Goal: Feedback & Contribution: Submit feedback/report problem

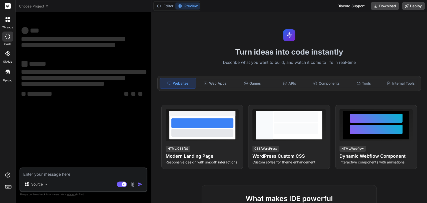
click at [40, 5] on span "Choose Project" at bounding box center [34, 6] width 30 height 5
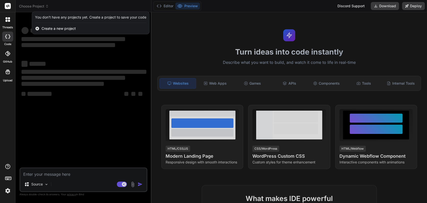
click at [67, 177] on div at bounding box center [213, 101] width 427 height 203
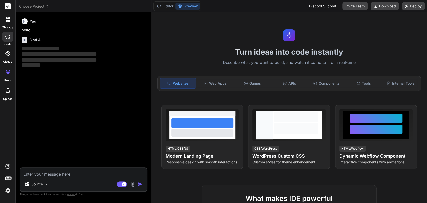
click at [46, 174] on textarea at bounding box center [83, 172] width 126 height 9
click at [30, 8] on span "Choose Project" at bounding box center [34, 6] width 30 height 5
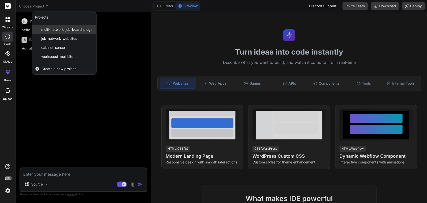
click at [54, 28] on span "multi-network_job_board_plugin" at bounding box center [67, 29] width 52 height 5
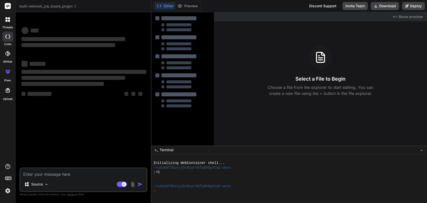
click at [42, 174] on textarea at bounding box center [83, 172] width 126 height 9
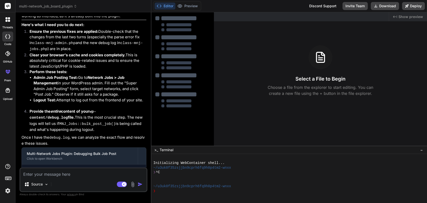
type textarea "x"
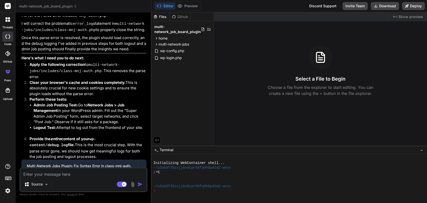
scroll to position [1512, 0]
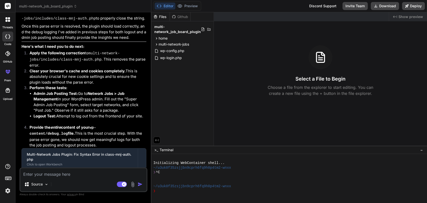
click at [42, 173] on textarea at bounding box center [83, 172] width 126 height 9
type textarea "i"
type textarea "x"
type textarea "i"
type textarea "x"
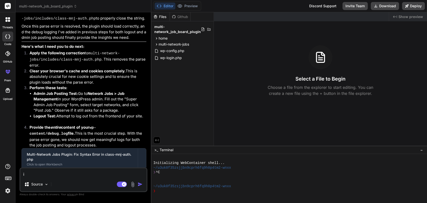
type textarea "i H"
type textarea "x"
type textarea "i Ha"
type textarea "x"
type textarea "i Hav"
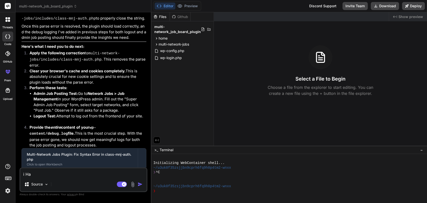
type textarea "x"
type textarea "i Have"
type textarea "x"
type textarea "i Have"
type textarea "x"
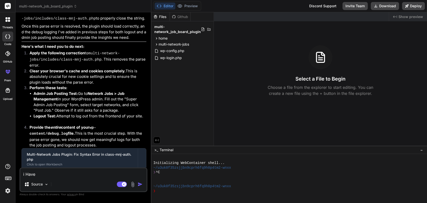
type textarea "i Have p"
type textarea "x"
type textarea "i Have pr"
type textarea "x"
type textarea "i Have pro"
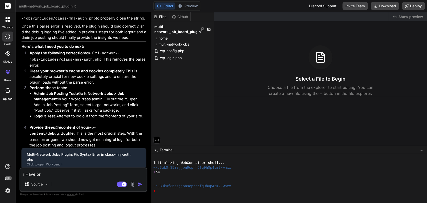
type textarea "x"
type textarea "i Have prob"
type textarea "x"
type textarea "i Have probl"
type textarea "x"
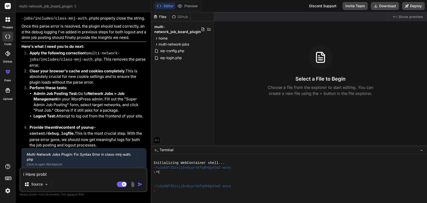
type textarea "i Have proble"
type textarea "x"
type textarea "i Have problem"
type textarea "x"
type textarea "i Have problem"
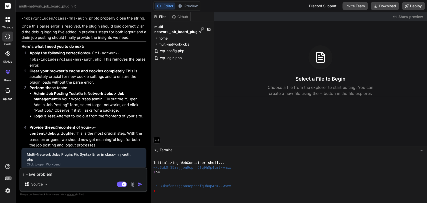
type textarea "x"
type textarea "i Have problem w"
type textarea "x"
type textarea "i Have problem wi"
type textarea "x"
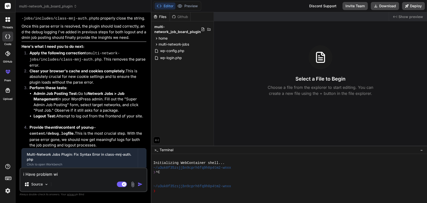
type textarea "i Have problem wit"
type textarea "x"
type textarea "i Have problem with"
type textarea "x"
type textarea "i Have problem with"
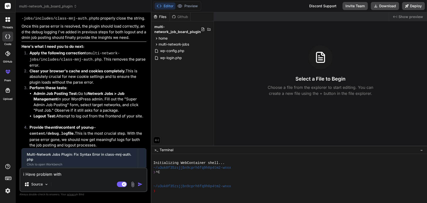
type textarea "x"
type textarea "i Have problem with j"
type textarea "x"
type textarea "i Have problem with jo"
type textarea "x"
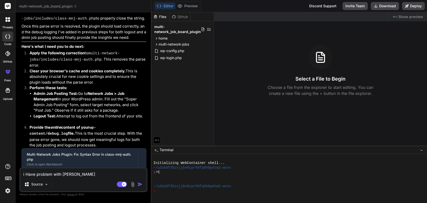
type textarea "i Have problem with job"
type textarea "x"
type textarea "i Have problem with jobi"
type textarea "x"
type textarea "i Have problem with jobin"
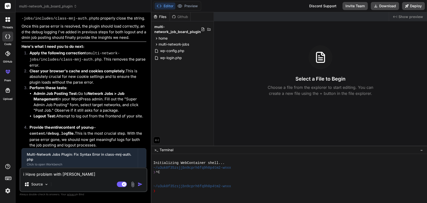
type textarea "x"
type textarea "i Have problem with jobina"
type textarea "x"
type textarea "i Have problem with jobinad"
type textarea "x"
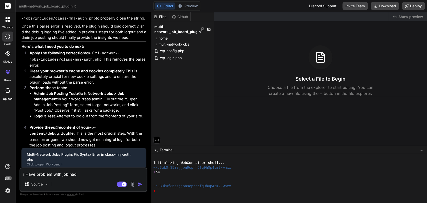
type textarea "i Have problem with jobinadm"
type textarea "x"
type textarea "i Have problem with jobinadmi"
type textarea "x"
type textarea "i Have problem with jobinadmin"
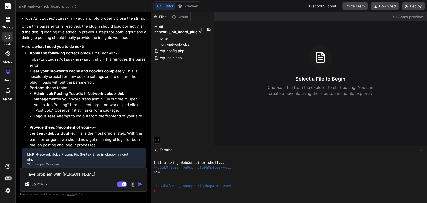
type textarea "x"
type textarea "i Have problem with jobinadmin."
type textarea "x"
type textarea "i Have problem with jobinadmin.c"
type textarea "x"
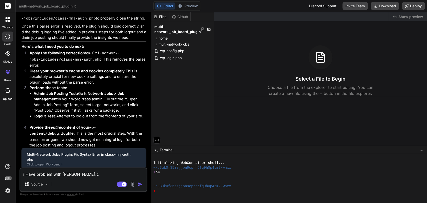
type textarea "i Have problem with jobinadmin.co"
type textarea "x"
type textarea "i Have problem with jobinadmin.com"
type textarea "x"
type textarea "i Have problem with jobinadmin.com,"
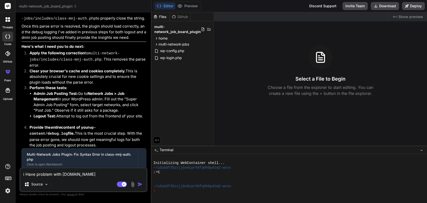
type textarea "x"
type textarea "i Have problem with jobinadmin.com"
type textarea "x"
type textarea "i Have problem with jobinadmin.com."
type textarea "x"
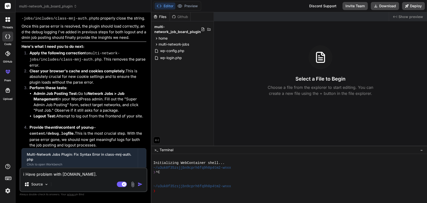
type textarea "i Have problem with jobinadmin.com.a"
type textarea "x"
type textarea "i Have problem with jobinadmin.com.au"
type textarea "x"
type textarea "i Have problem with jobinadmin.com.au"
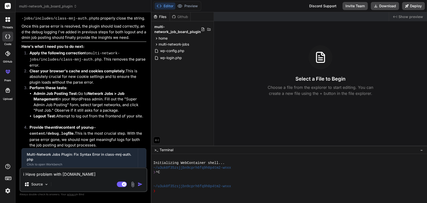
type textarea "x"
type textarea "i Have problem with jobinadmin.com.au a"
type textarea "x"
type textarea "i Have problem with jobinadmin.com.au as"
type textarea "x"
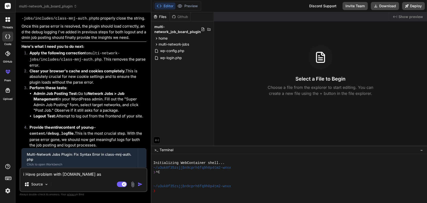
type textarea "i Have problem with jobinadmin.com.au as"
type textarea "x"
type textarea "i Have problem with jobinadmin.com.au as c"
type textarea "x"
type textarea "i Have problem with jobinadmin.com.au as cr"
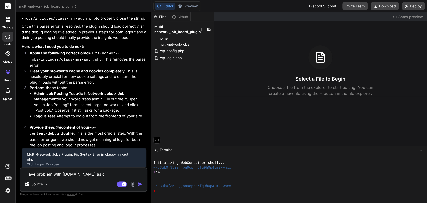
type textarea "x"
type textarea "i Have problem with jobinadmin.com.au as cri"
type textarea "x"
type textarea "i Have problem with jobinadmin.com.au as crit"
type textarea "x"
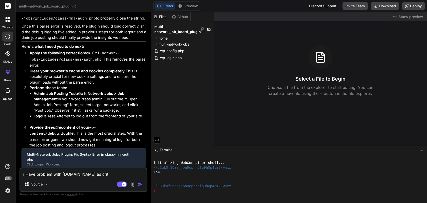
type textarea "i Have problem with jobinadmin.com.au as criti"
type textarea "x"
type textarea "i Have problem with jobinadmin.com.au as critic"
type textarea "x"
type textarea "i Have problem with jobinadmin.com.au as critica"
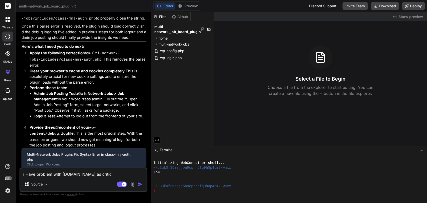
type textarea "x"
type textarea "i Have problem with jobinadmin.com.au as critical"
type textarea "x"
type textarea "i Have problem with jobinadmin.com.au as critical"
type textarea "x"
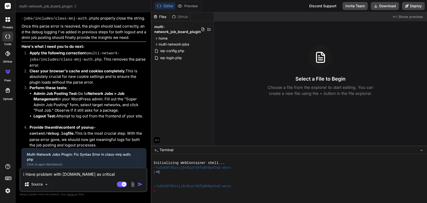
type textarea "i Have problem with jobinadmin.com.au as critical e"
type textarea "x"
type textarea "i Have problem with jobinadmin.com.au as critical er"
type textarea "x"
type textarea "i Have problem with jobinadmin.com.au as critical err"
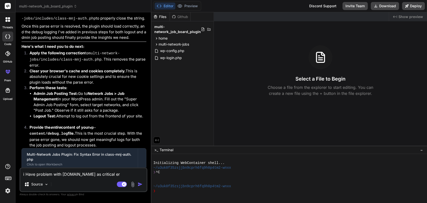
type textarea "x"
type textarea "i Have problem with jobinadmin.com.au as critical erro"
type textarea "x"
type textarea "i Have problem with jobinadmin.com.au as critical error"
type textarea "x"
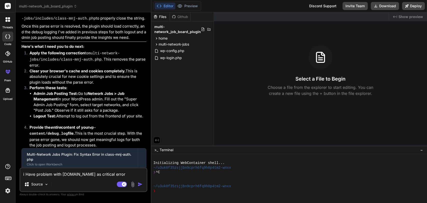
type textarea "i Have problem with jobinadmin.com.au as critical error,"
type textarea "x"
type textarea "i Have problem with jobinadmin.com.au as critical error,"
type textarea "x"
type textarea "i Have problem with jobinadmin.com.au as critical error, d"
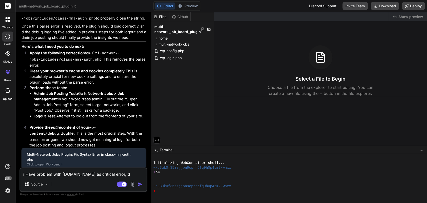
type textarea "x"
type textarea "i Have problem with jobinadmin.com.au as critical error, de"
type textarea "x"
type textarea "i Have problem with jobinadmin.com.au as critical error, deb"
type textarea "x"
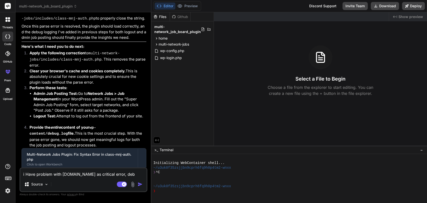
type textarea "i Have problem with jobinadmin.com.au as critical error, debu"
type textarea "x"
type textarea "i Have problem with jobinadmin.com.au as critical error, debug"
type textarea "x"
type textarea "i Have problem with jobinadmin.com.au as critical error, debug"
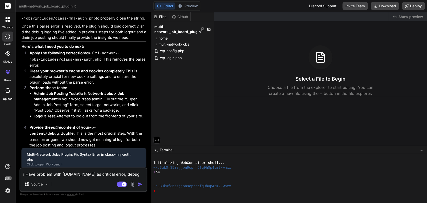
type textarea "x"
type textarea "i Have problem with jobinadmin.com.au as critical error, debug l"
type textarea "x"
type textarea "i Have problem with jobinadmin.com.au as critical error, debug lo"
type textarea "x"
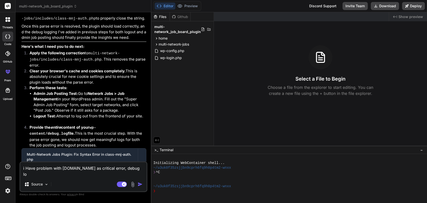
type textarea "i Have problem with jobinadmin.com.au as critical error, debug log"
type textarea "x"
type textarea "i Have problem with jobinadmin.com.au as critical error, debug log"
type textarea "x"
type textarea "i Have problem with jobinadmin.com.au as critical error, debug log s"
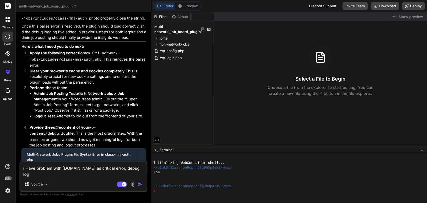
type textarea "x"
type textarea "i Have problem with jobinadmin.com.au as critical error, debug log sh"
type textarea "x"
type textarea "i Have problem with jobinadmin.com.au as critical error, debug log sho"
type textarea "x"
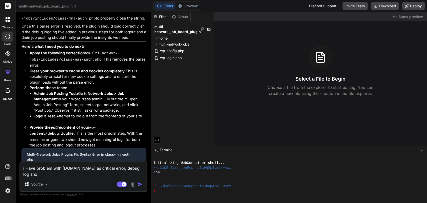
type textarea "i Have problem with jobinadmin.com.au as critical error, debug log show"
type textarea "x"
type textarea "i Have problem with jobinadmin.com.au as critical error, debug log shows"
type textarea "x"
type textarea "i Have problem with jobinadmin.com.au as critical error, debug log shows"
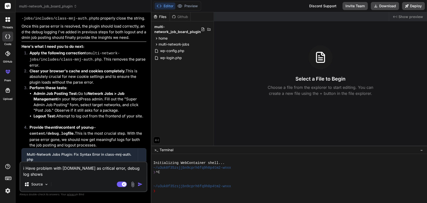
type textarea "x"
type textarea "i Have problem with jobinadmin.com.au as critical error, debug log shows a"
type textarea "x"
type textarea "i Have problem with jobinadmin.com.au as critical error, debug log shows as"
type textarea "x"
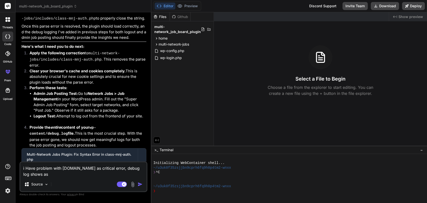
type textarea "i Have problem with jobinadmin.com.au as critical error, debug log shows as"
type textarea "x"
click at [64, 177] on textarea "i Have problem with jobinadmin.com.au as critical error, debug log shows as" at bounding box center [83, 169] width 126 height 15
paste textarea "[01-Oct-2025 10:44:03 UTC] MNJ Debug: Plugin multi-network-jobs.php loaded succ…"
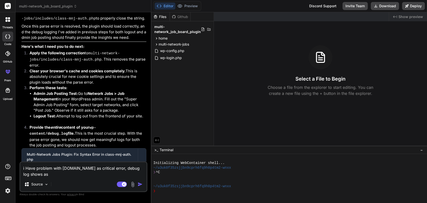
type textarea "i Have problem with jobinadmin.com.au as critical error, debug log shows as[01-…"
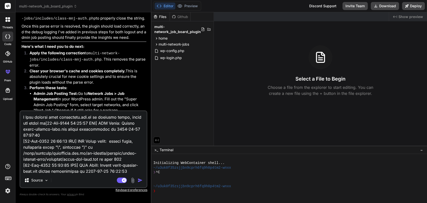
scroll to position [9857, 0]
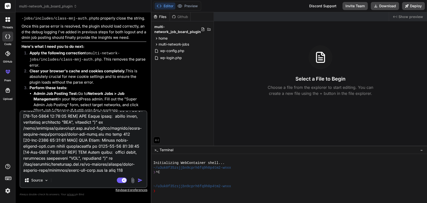
type textarea "x"
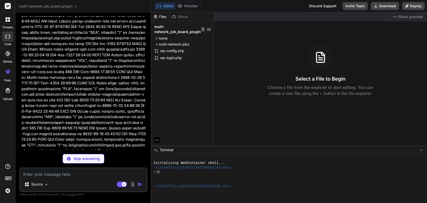
scroll to position [7078, 0]
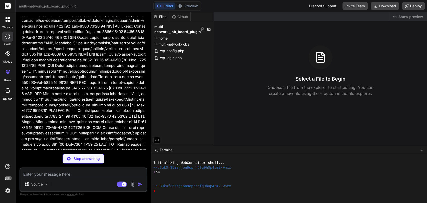
type textarea "x"
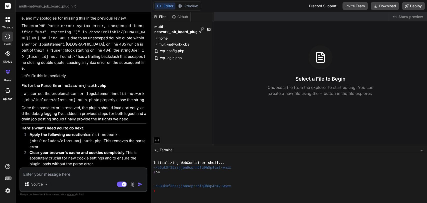
scroll to position [8531, 0]
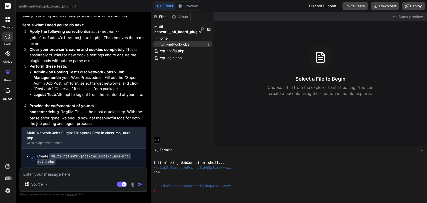
click at [173, 44] on span "multi-network-jobs" at bounding box center [174, 44] width 31 height 5
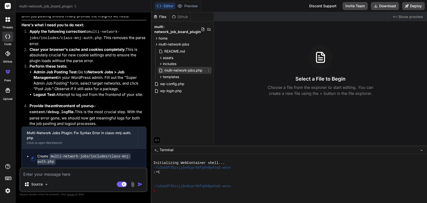
click at [187, 70] on span "multi-network-jobs.php" at bounding box center [183, 70] width 39 height 6
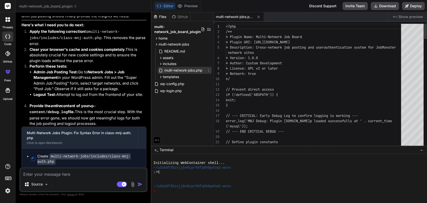
type textarea "x"
type textarea "<?php /** * Plugin Name: Multi-Network Job Board * Plugin URI: https://jobinaus…"
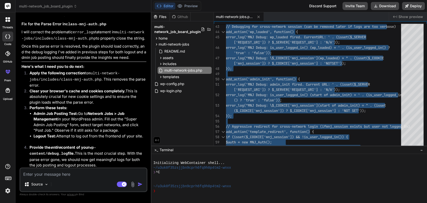
scroll to position [8531, 0]
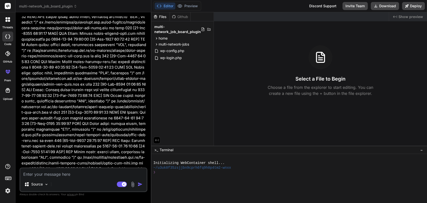
scroll to position [3875, 0]
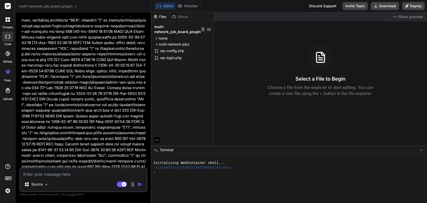
scroll to position [8308, 0]
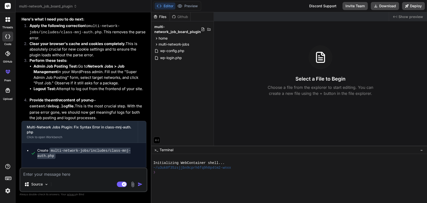
drag, startPoint x: 33, startPoint y: 154, endPoint x: 48, endPoint y: 160, distance: 16.1
click at [48, 168] on span "This message appears to be truncated. The response may be incomplete." at bounding box center [87, 173] width 110 height 10
copy span "This message appears to be truncated. The response may be incomplete."
click at [77, 148] on code "multi-network-jobs/includes/class-mnj-auth.php" at bounding box center [83, 153] width 93 height 11
click at [157, 44] on icon at bounding box center [156, 44] width 1 height 2
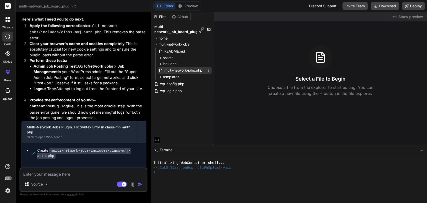
click at [174, 70] on span "multi-network-jobs.php" at bounding box center [183, 70] width 39 height 6
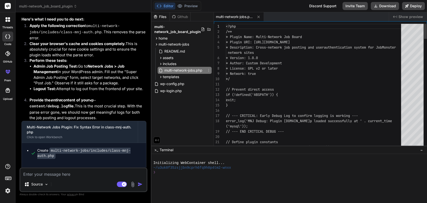
type textarea "x"
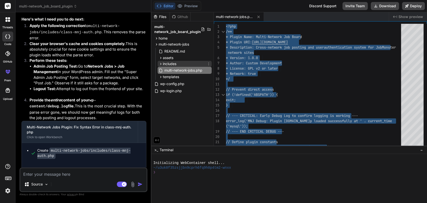
click at [160, 65] on icon at bounding box center [161, 64] width 4 height 4
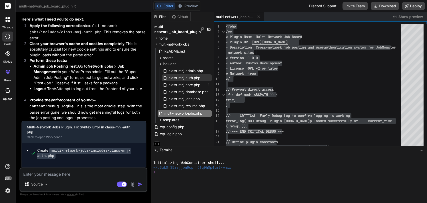
click at [179, 79] on span "class-mnj-auth.php" at bounding box center [184, 78] width 33 height 6
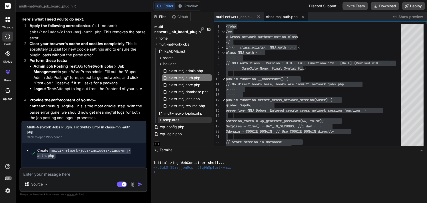
click at [160, 120] on icon at bounding box center [161, 120] width 4 height 4
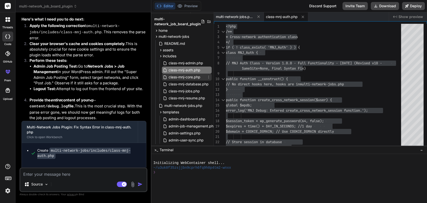
scroll to position [4, 0]
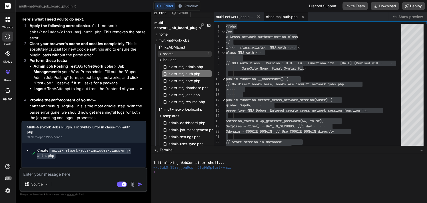
click at [162, 55] on icon at bounding box center [161, 54] width 4 height 4
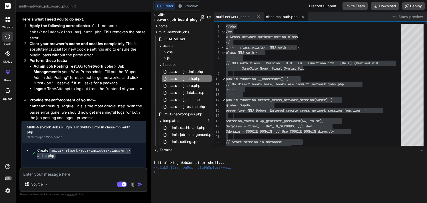
scroll to position [0, 0]
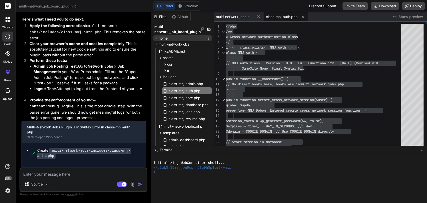
click at [157, 39] on icon at bounding box center [157, 38] width 4 height 4
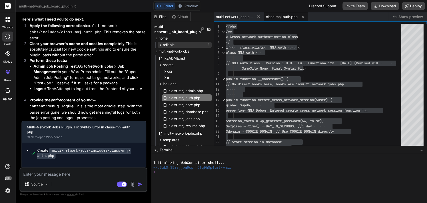
click at [161, 45] on icon at bounding box center [160, 45] width 1 height 2
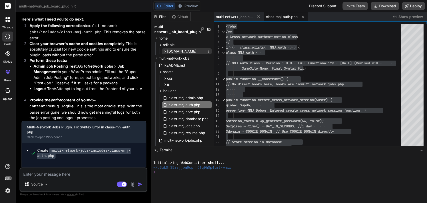
click at [165, 51] on icon at bounding box center [165, 51] width 1 height 2
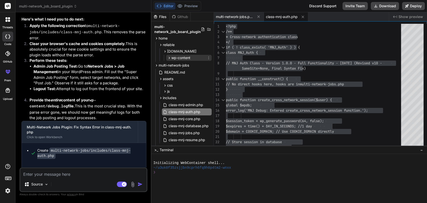
click at [171, 58] on icon at bounding box center [169, 58] width 4 height 4
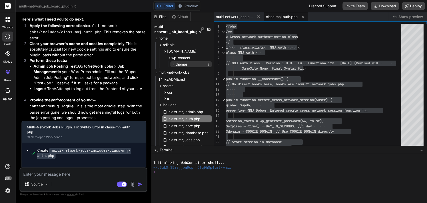
click at [173, 63] on icon at bounding box center [174, 64] width 4 height 4
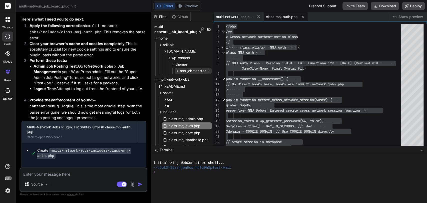
click at [178, 72] on icon at bounding box center [178, 71] width 4 height 4
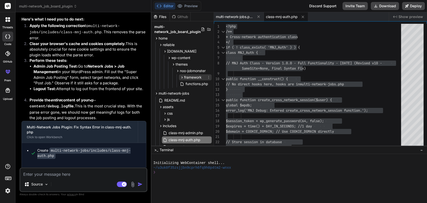
click at [184, 76] on span "framework" at bounding box center [193, 77] width 18 height 5
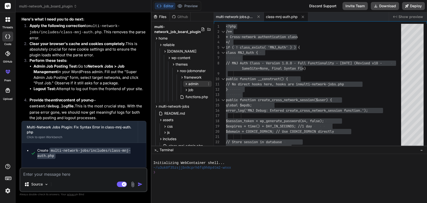
click at [191, 83] on span "admin" at bounding box center [194, 83] width 10 height 5
click at [186, 84] on icon at bounding box center [186, 84] width 4 height 4
click at [187, 88] on icon at bounding box center [186, 90] width 4 height 4
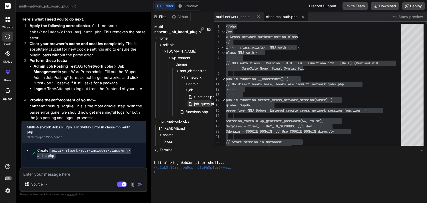
click at [200, 103] on span "job-query.php" at bounding box center [206, 104] width 24 height 6
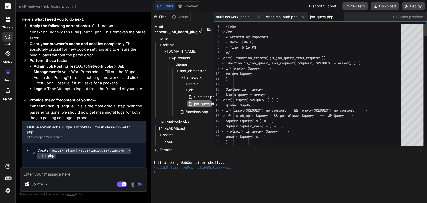
type textarea "<?php /** * Created by PhpStorm. * Date: 12/6/2018 * Time: 5:16 PM */ if( !func…"
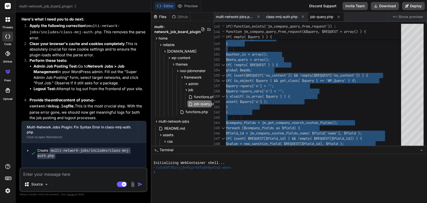
click at [81, 174] on textarea at bounding box center [83, 172] width 126 height 9
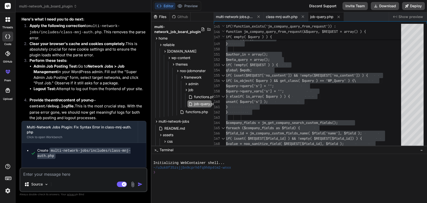
click at [32, 174] on textarea at bounding box center [83, 172] width 126 height 9
paste textarea "[05-Oct-2025 10:28:31 UTC] MNJ Debug: Plugin multi-network-jobs.php loaded succ…"
type textarea "[05-Oct-2025 10:28:31 UTC] MNJ Debug: Plugin multi-network-jobs.php loaded succ…"
type textarea "x"
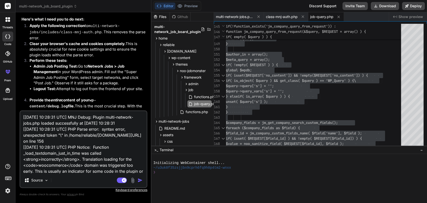
scroll to position [60, 0]
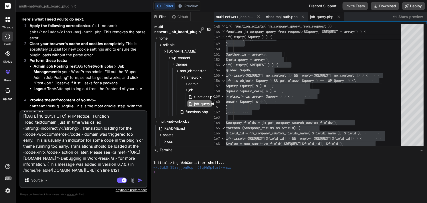
type textarea "[05-Oct-2025 10:28:31 UTC] MNJ Debug: Plugin multi-network-jobs.php loaded succ…"
click at [32, 174] on div "[05-Oct-2025 10:28:31 UTC] MNJ Debug: Plugin multi-network-jobs.php loaded succ…" at bounding box center [84, 149] width 128 height 78
click at [138, 179] on img "button" at bounding box center [140, 180] width 5 height 5
type textarea "x"
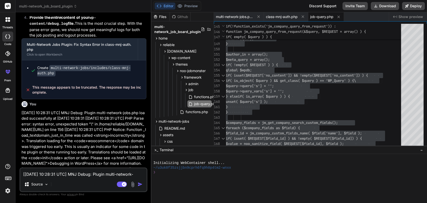
scroll to position [8433, 0]
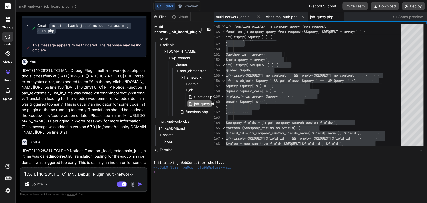
type textarea "x"
click at [195, 112] on span "functions.php" at bounding box center [197, 112] width 24 height 6
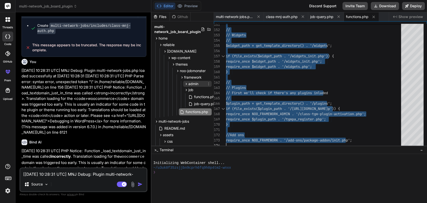
click at [186, 83] on icon at bounding box center [186, 84] width 4 height 4
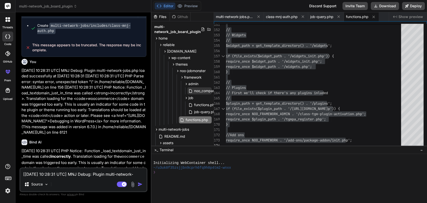
click at [194, 91] on span "noo_company.php" at bounding box center [209, 91] width 31 height 6
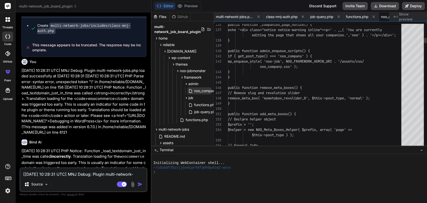
scroll to position [0, 34]
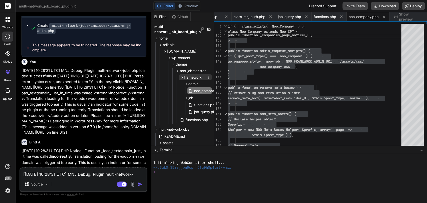
click at [181, 78] on icon at bounding box center [182, 77] width 4 height 4
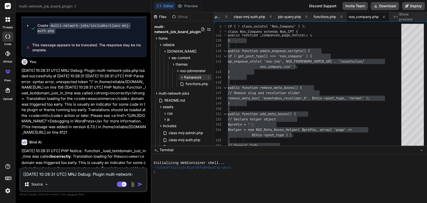
click at [181, 78] on icon at bounding box center [182, 77] width 4 height 4
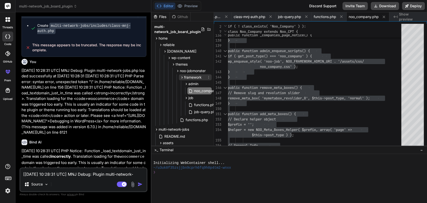
click at [181, 78] on icon at bounding box center [182, 77] width 4 height 4
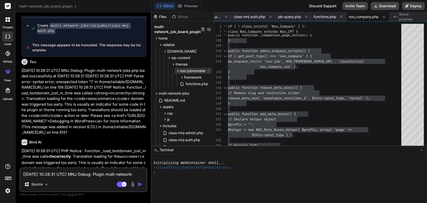
click at [178, 71] on icon at bounding box center [177, 71] width 1 height 2
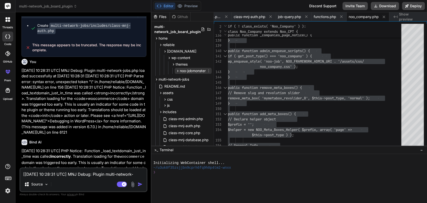
click at [178, 71] on icon at bounding box center [177, 71] width 1 height 2
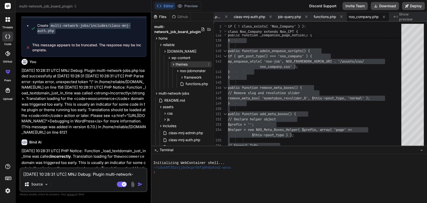
click at [173, 65] on icon at bounding box center [174, 64] width 4 height 4
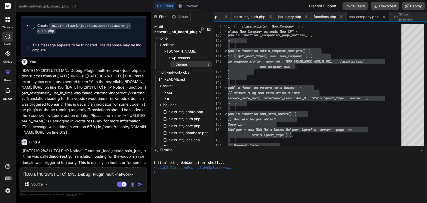
click at [173, 65] on icon at bounding box center [174, 64] width 4 height 4
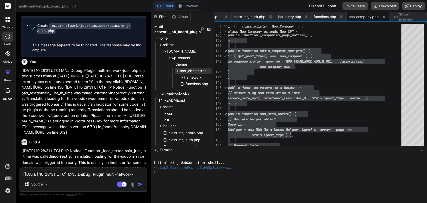
click at [179, 71] on icon at bounding box center [178, 71] width 4 height 4
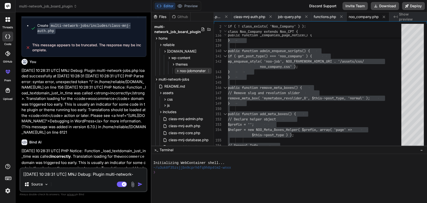
click at [179, 71] on icon at bounding box center [178, 71] width 4 height 4
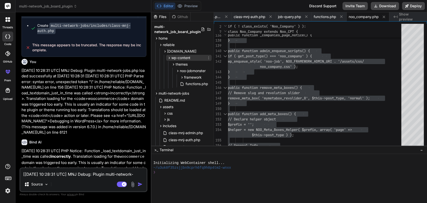
click at [167, 57] on icon at bounding box center [169, 58] width 4 height 4
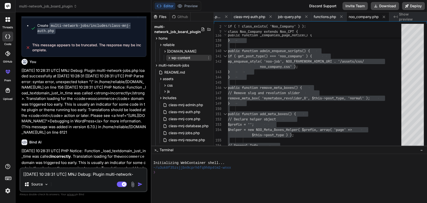
click at [167, 57] on icon at bounding box center [169, 58] width 4 height 4
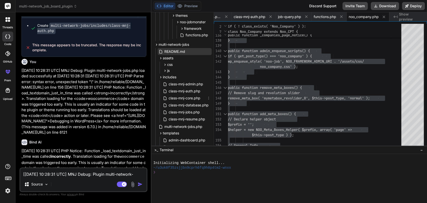
scroll to position [49, 0]
click at [180, 104] on span "class-mnj-database.php" at bounding box center [188, 105] width 41 height 6
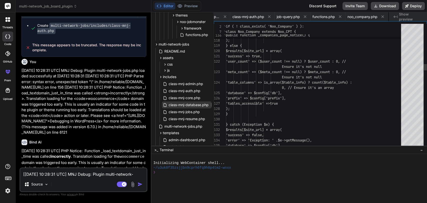
scroll to position [0, 84]
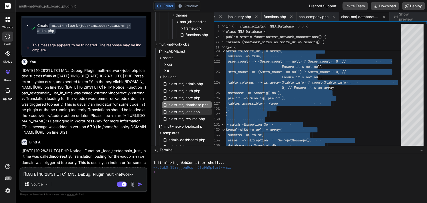
click at [182, 112] on span "class-mnj-jobs.php" at bounding box center [184, 112] width 32 height 6
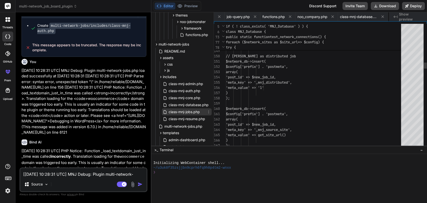
scroll to position [0, 128]
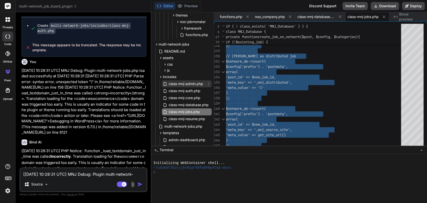
click at [186, 86] on span "class-mnj-admin.php" at bounding box center [186, 84] width 36 height 6
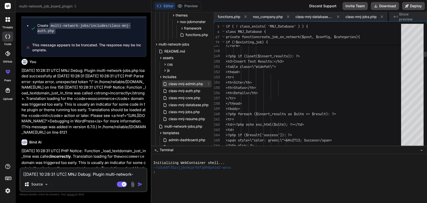
scroll to position [0, 176]
click at [185, 83] on span "class-mnj-admin.php" at bounding box center [186, 84] width 36 height 6
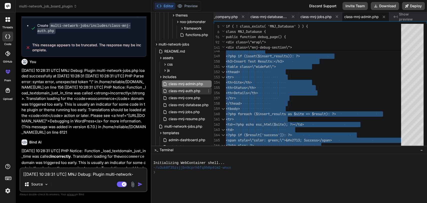
click at [181, 90] on span "class-mnj-auth.php" at bounding box center [184, 91] width 33 height 6
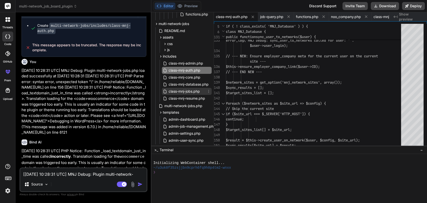
scroll to position [86, 0]
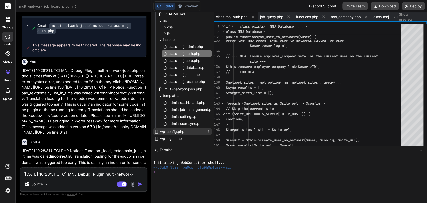
click at [166, 133] on span "wp-config.php" at bounding box center [172, 132] width 25 height 6
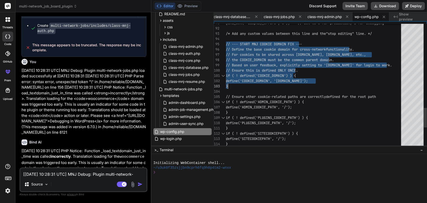
drag, startPoint x: 227, startPoint y: 43, endPoint x: 253, endPoint y: 91, distance: 54.6
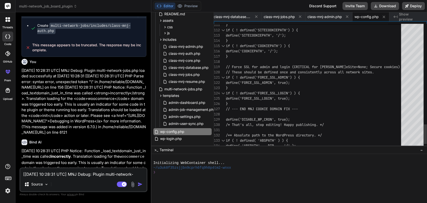
type textarea "@ini_set( 'display_errors', 0 ); // Set to 0 for production, 1 for debugging /*…"
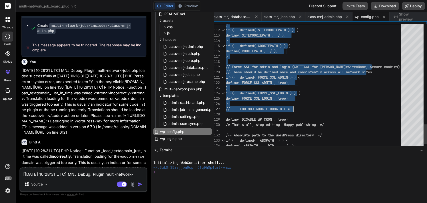
drag, startPoint x: 293, startPoint y: 107, endPoint x: 305, endPoint y: 108, distance: 12.3
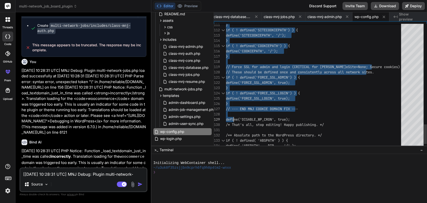
click at [224, 116] on div "128" at bounding box center [220, 114] width 12 height 5
click at [226, 116] on div "128" at bounding box center [220, 114] width 12 height 5
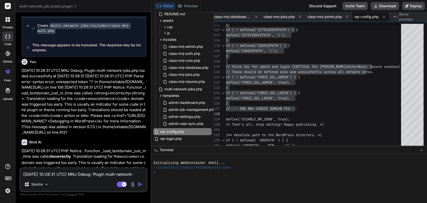
click at [35, 172] on textarea "[05-Oct-2025 10:28:31 UTC] MNJ Debug: Plugin multi-network-jobs.php loaded succ…" at bounding box center [83, 172] width 126 height 9
paste textarea "[[DATE] 10:28:31 UTC] MNJ Debug: Plugin multi-network-jobs.php loaded successfu…"
type textarea "[[DATE] 10:28:31 UTC] MNJ Debug: Plugin multi-network-jobs.php loaded successfu…"
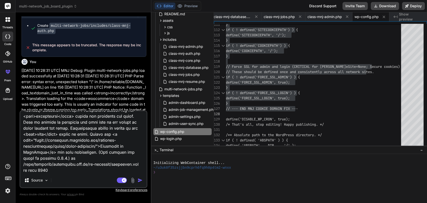
type textarea "x"
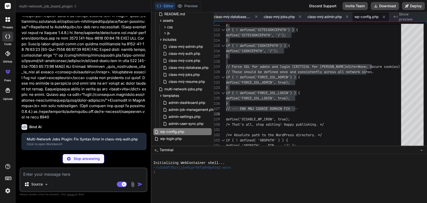
scroll to position [9787, 0]
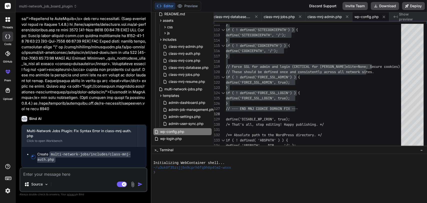
type textarea "x"
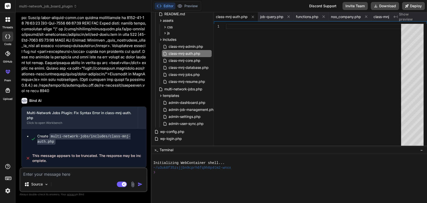
scroll to position [9820, 0]
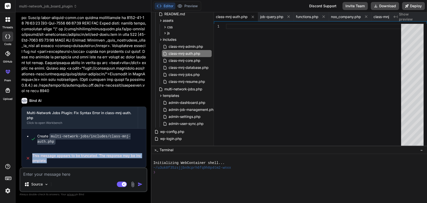
drag, startPoint x: 31, startPoint y: 155, endPoint x: 51, endPoint y: 161, distance: 20.1
click at [51, 161] on div "This message appears to be truncated. The response may be incomplete." at bounding box center [84, 158] width 124 height 18
copy span "This message appears to be truncated. The response may be incomplete."
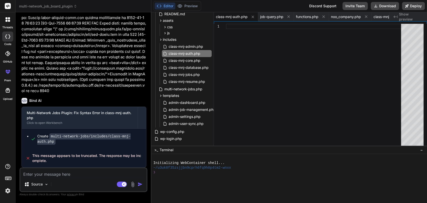
click at [36, 174] on textarea at bounding box center [83, 172] width 126 height 9
paste textarea "This message appears to be truncated. The response may be incomplete."
type textarea "This message appears to be truncated. The response may be incomplete."
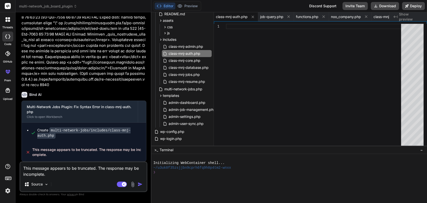
type textarea "x"
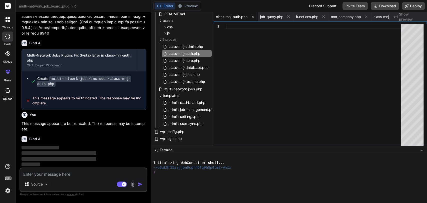
scroll to position [9855, 0]
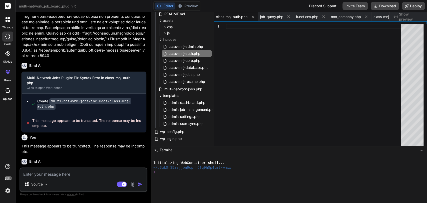
type textarea "x"
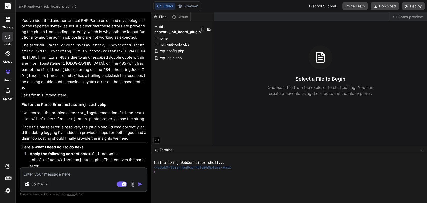
type textarea "x"
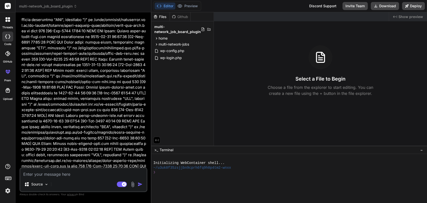
scroll to position [4903, 0]
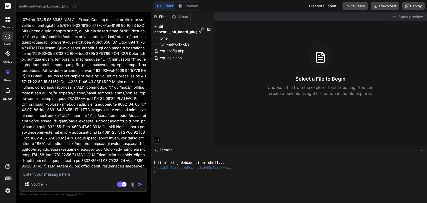
scroll to position [8083, 0]
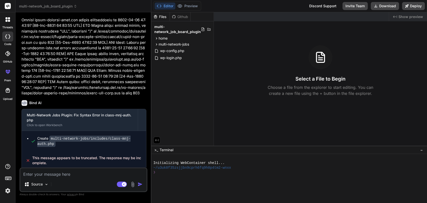
click at [37, 174] on textarea at bounding box center [83, 172] width 126 height 9
paste textarea "This message appears to be truncated. The response may be incomplete."
type textarea "This message appears to be truncated. The response may be incomplete."
type textarea "x"
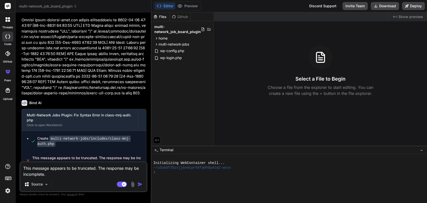
type textarea "x"
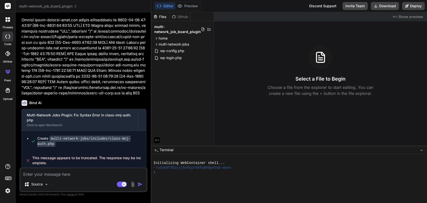
click at [30, 174] on textarea at bounding box center [83, 172] width 126 height 9
paste textarea "[[DATE] 10:28:31 UTC] MNJ Debug: Plugin multi-network-jobs.php loaded successfu…"
type textarea "[[DATE] 10:28:31 UTC] MNJ Debug: Plugin multi-network-jobs.php loaded successfu…"
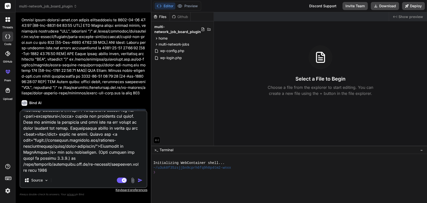
type textarea "x"
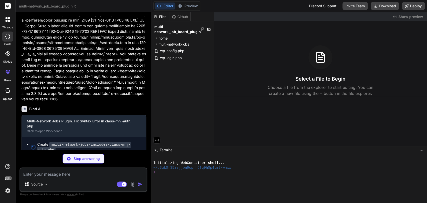
scroll to position [8381, 0]
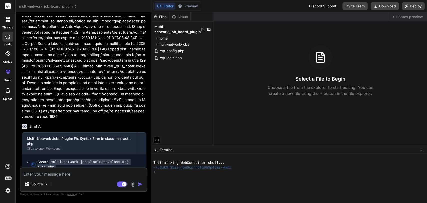
type textarea "x"
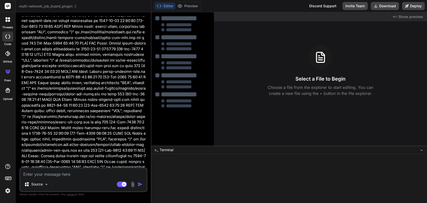
type textarea "x"
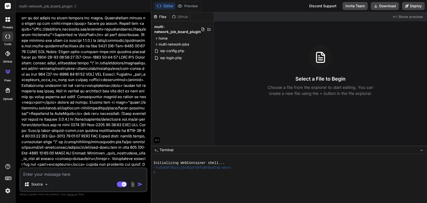
scroll to position [8018, 0]
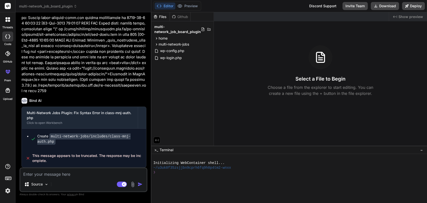
click at [42, 173] on textarea at bounding box center [83, 172] width 126 height 9
type textarea "[[DATE] 10:28:31 UTC] MNJ Debug: Plugin multi-network-jobs.php loaded successfu…"
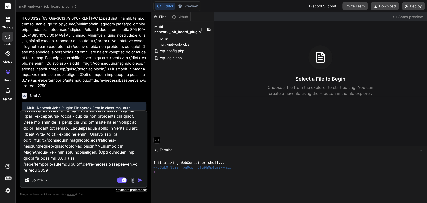
type textarea "x"
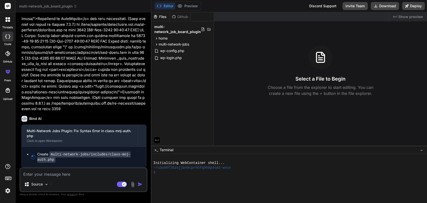
scroll to position [8316, 0]
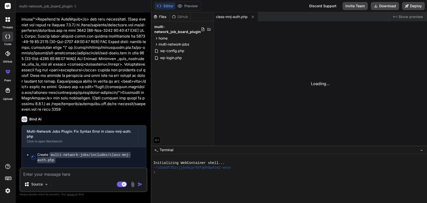
type textarea "x"
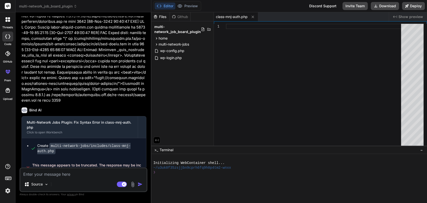
scroll to position [8334, 0]
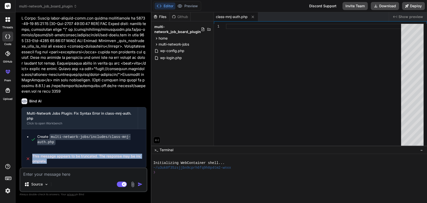
drag, startPoint x: 30, startPoint y: 155, endPoint x: 47, endPoint y: 159, distance: 17.5
click at [47, 159] on div "This message appears to be truncated. The response may be incomplete." at bounding box center [84, 159] width 124 height 18
copy span "This message appears to be truncated. The response may be incomplete."
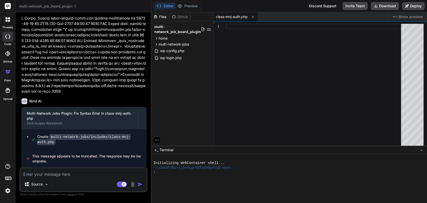
click at [43, 176] on textarea at bounding box center [83, 172] width 126 height 9
paste textarea "This message appears to be truncated. The response may be incomplete."
type textarea "This message appears to be truncated. The response may be incomplete."
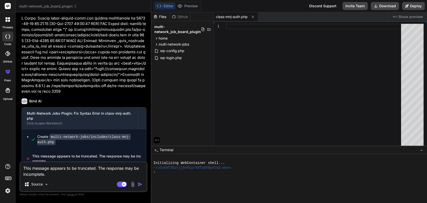
type textarea "x"
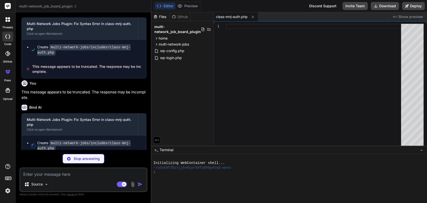
scroll to position [8406, 0]
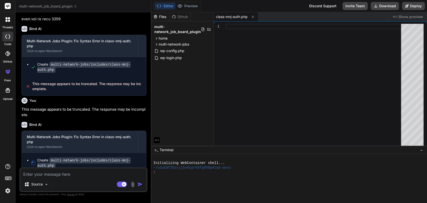
type textarea "x"
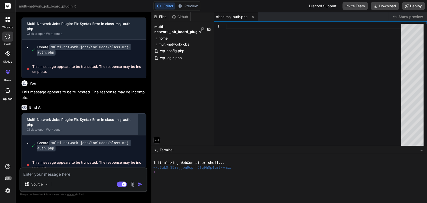
scroll to position [8424, 0]
